Goal: Contribute content: Add original content to the website for others to see

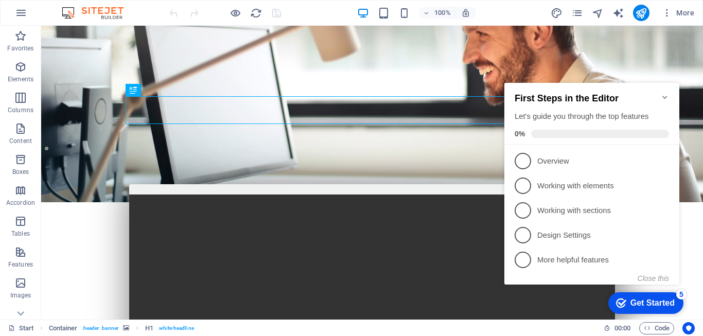
click at [659, 304] on div "Get Started" at bounding box center [653, 303] width 44 height 9
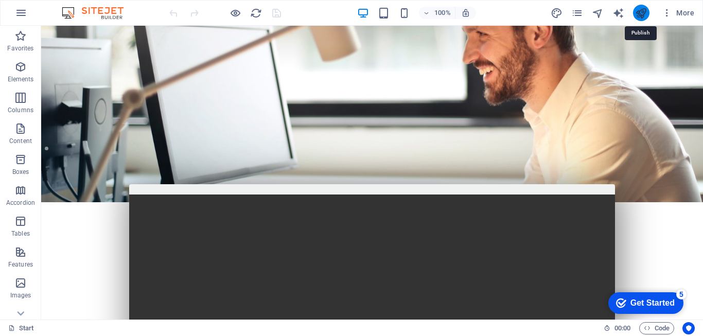
click at [642, 10] on icon "publish" at bounding box center [641, 13] width 12 height 12
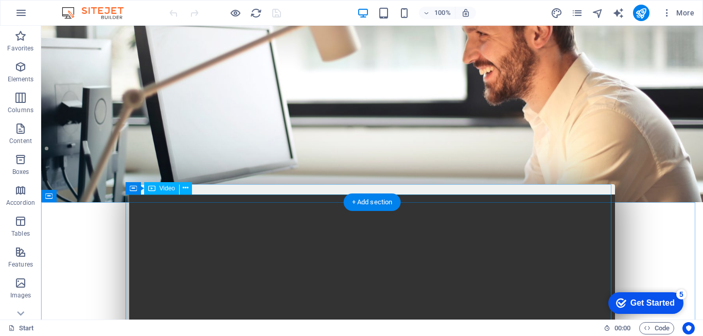
scroll to position [103, 0]
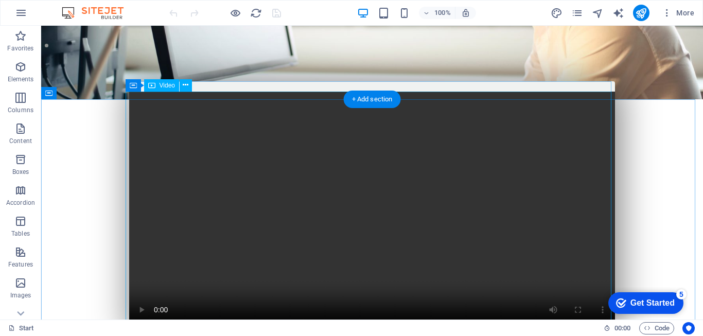
click at [410, 213] on figure at bounding box center [372, 213] width 486 height 243
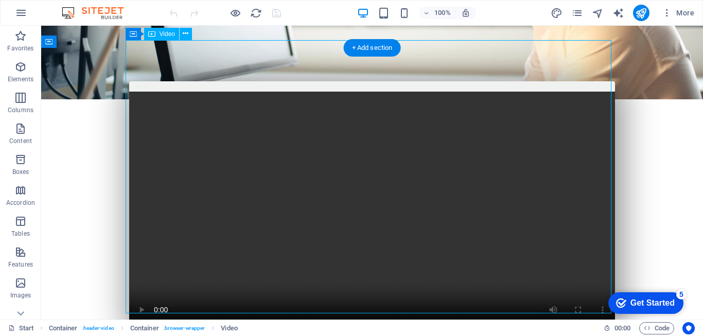
scroll to position [206, 0]
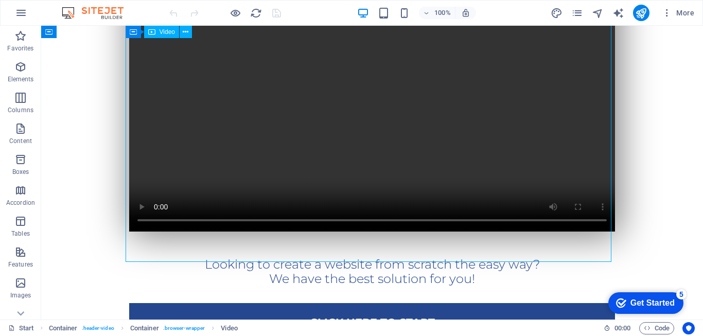
click at [403, 196] on figure at bounding box center [372, 110] width 486 height 243
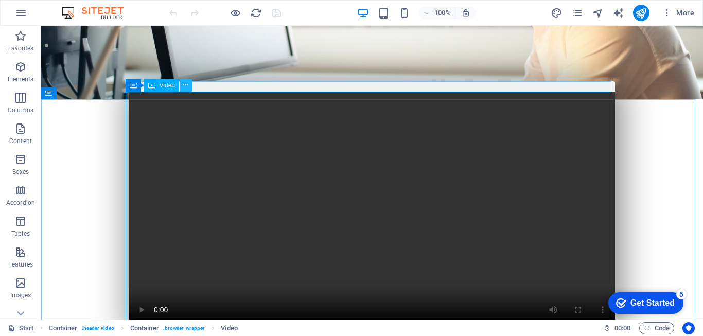
click at [188, 87] on icon at bounding box center [186, 85] width 6 height 11
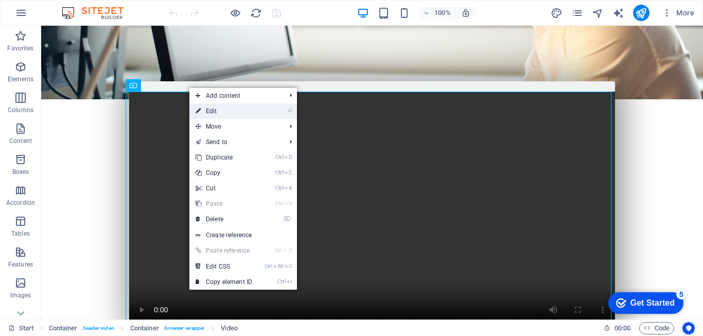
click at [212, 110] on link "⏎ Edit" at bounding box center [223, 110] width 69 height 15
select select "%"
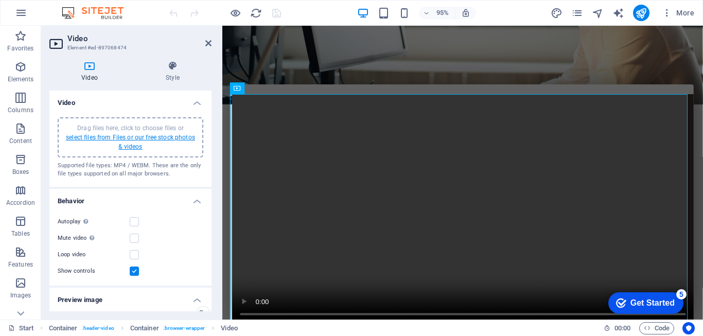
click at [159, 138] on link "select files from Files or our free stock photos & videos" at bounding box center [130, 142] width 129 height 16
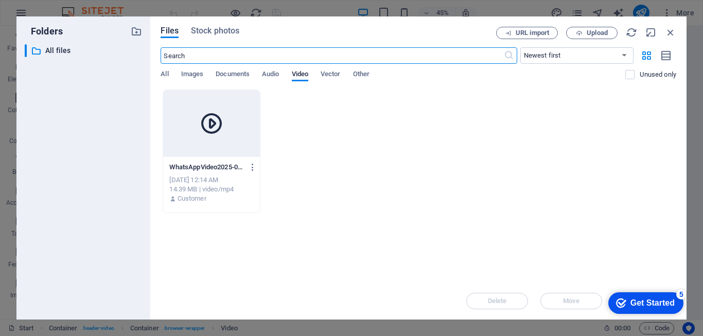
click at [212, 121] on icon at bounding box center [211, 123] width 25 height 25
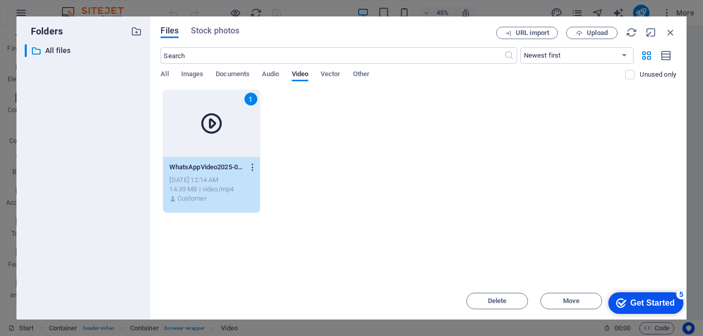
click at [254, 171] on icon "button" at bounding box center [253, 167] width 10 height 9
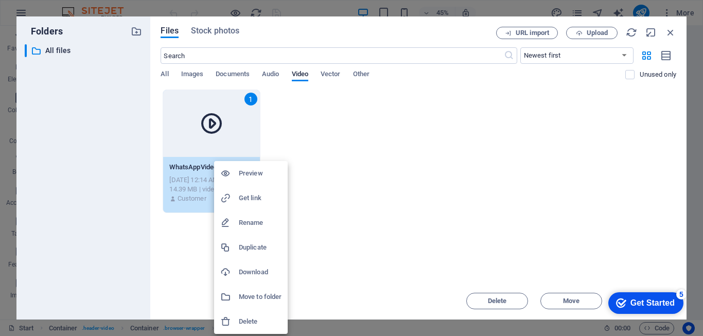
click at [354, 224] on div at bounding box center [351, 168] width 703 height 336
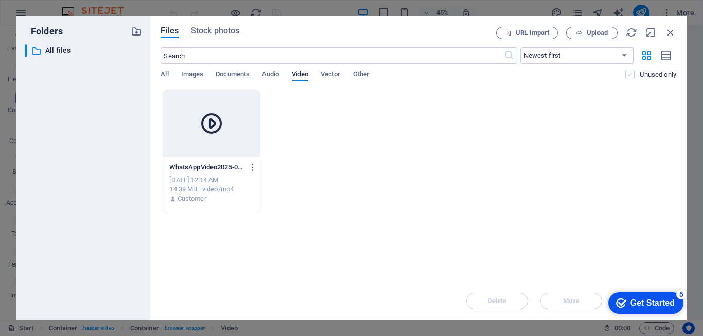
click at [633, 74] on label at bounding box center [630, 74] width 9 height 9
click at [0, 0] on input "checkbox" at bounding box center [0, 0] width 0 height 0
click at [588, 30] on span "Upload" at bounding box center [597, 33] width 21 height 6
click at [660, 301] on div "Get Started" at bounding box center [653, 303] width 44 height 9
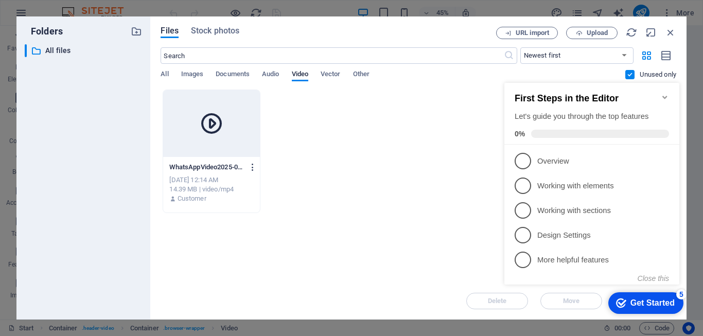
click at [253, 169] on icon "button" at bounding box center [253, 167] width 10 height 9
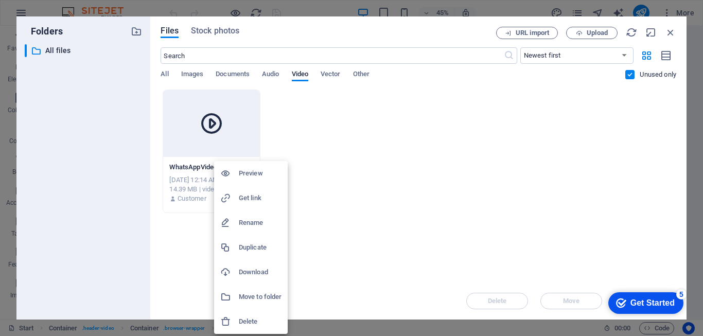
click at [418, 218] on div at bounding box center [351, 168] width 703 height 336
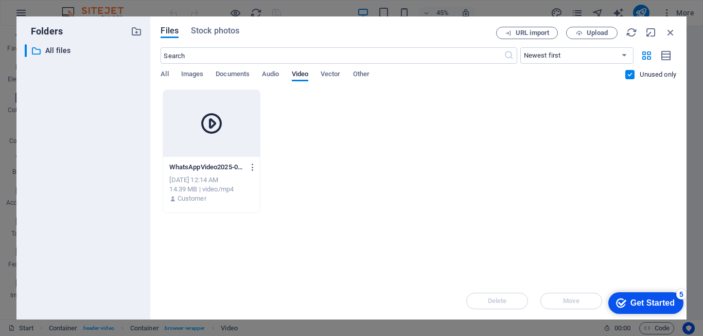
click at [234, 112] on div at bounding box center [211, 123] width 96 height 67
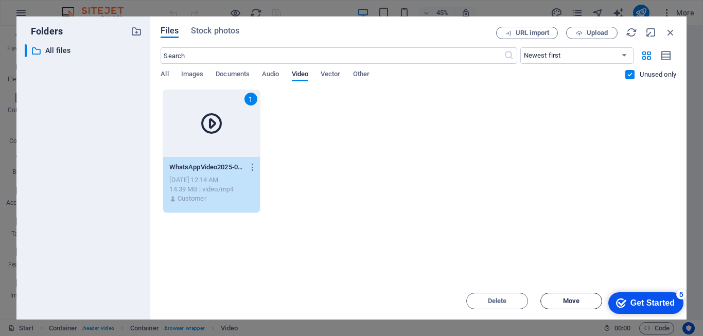
click at [585, 303] on span "Move" at bounding box center [571, 301] width 53 height 6
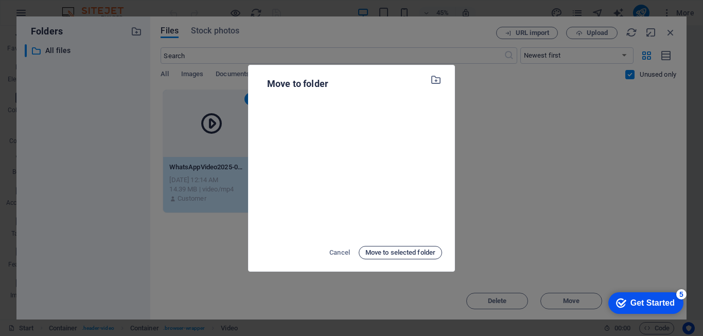
click at [427, 254] on span "Move to selected folder" at bounding box center [401, 253] width 70 height 12
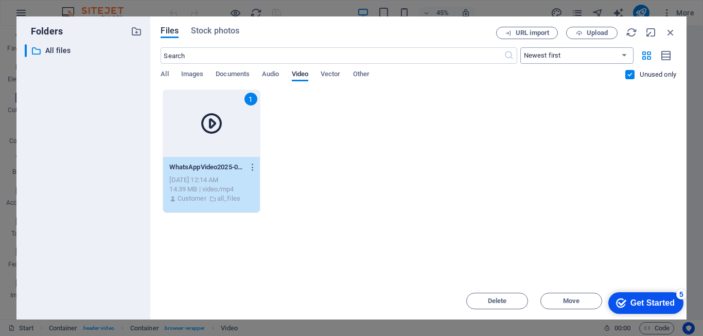
click at [615, 55] on select "Newest first Oldest first Name (A-Z) Name (Z-A) Size (0-9) Size (9-0) Resolutio…" at bounding box center [577, 55] width 113 height 16
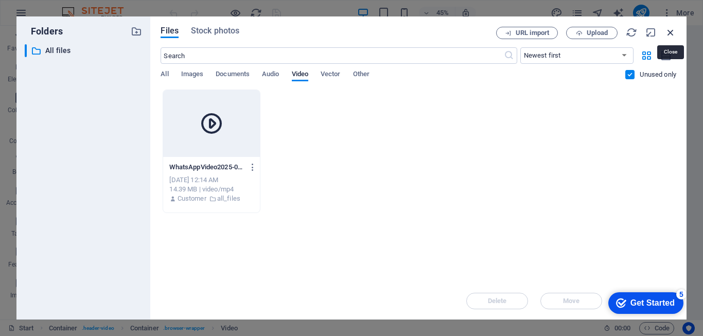
click at [670, 31] on icon "button" at bounding box center [670, 32] width 11 height 11
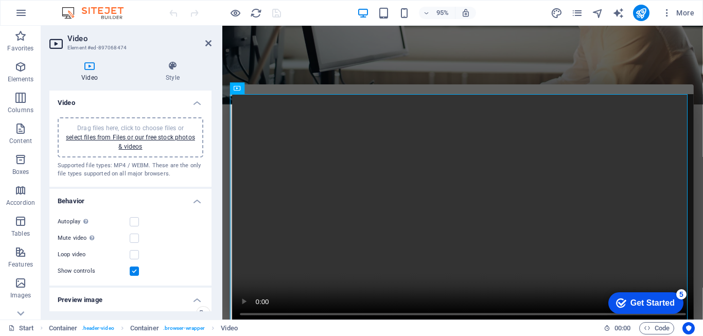
click at [91, 67] on icon at bounding box center [89, 66] width 80 height 10
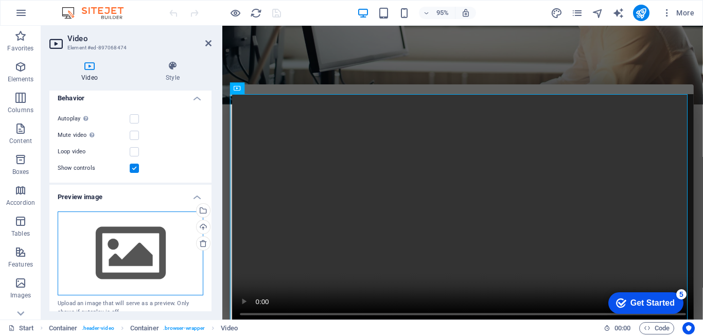
click at [138, 239] on div "Drag files here, click to choose files or select files from Files or our free s…" at bounding box center [131, 254] width 146 height 84
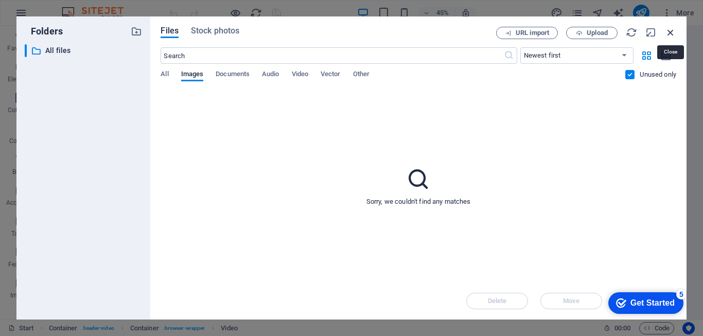
click at [668, 33] on icon "button" at bounding box center [670, 32] width 11 height 11
